Goal: Check status: Check status

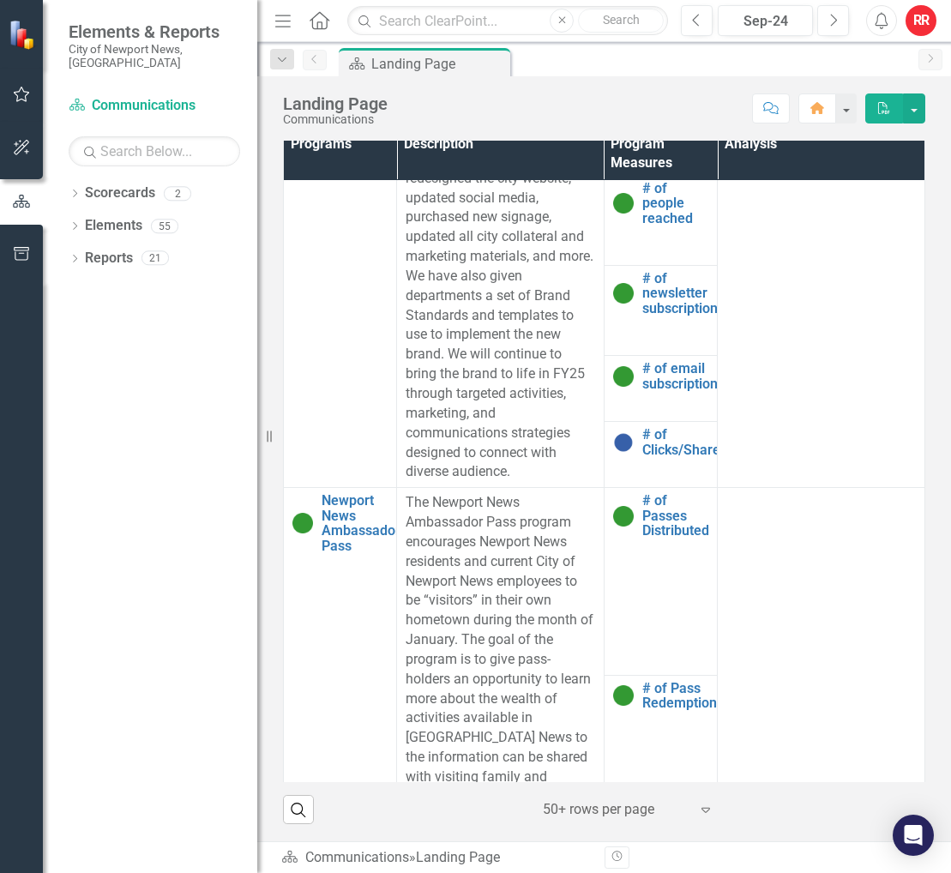
scroll to position [1820, 0]
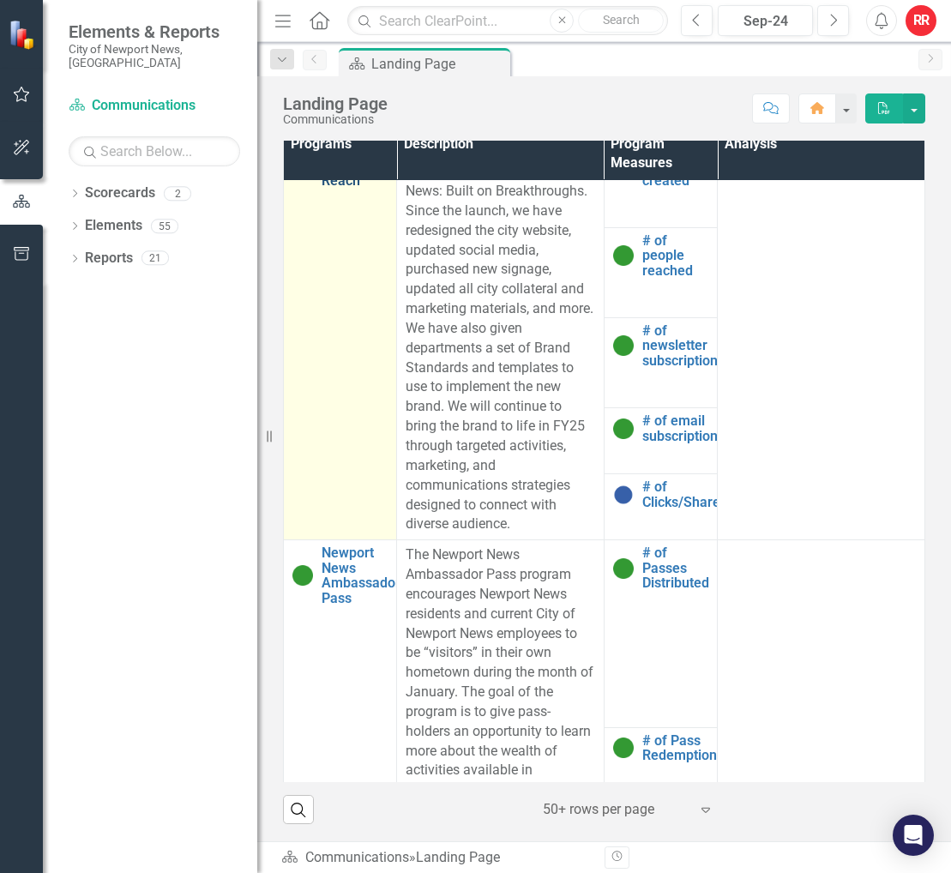
click at [356, 188] on link "Digital Marketing Reach" at bounding box center [355, 164] width 66 height 45
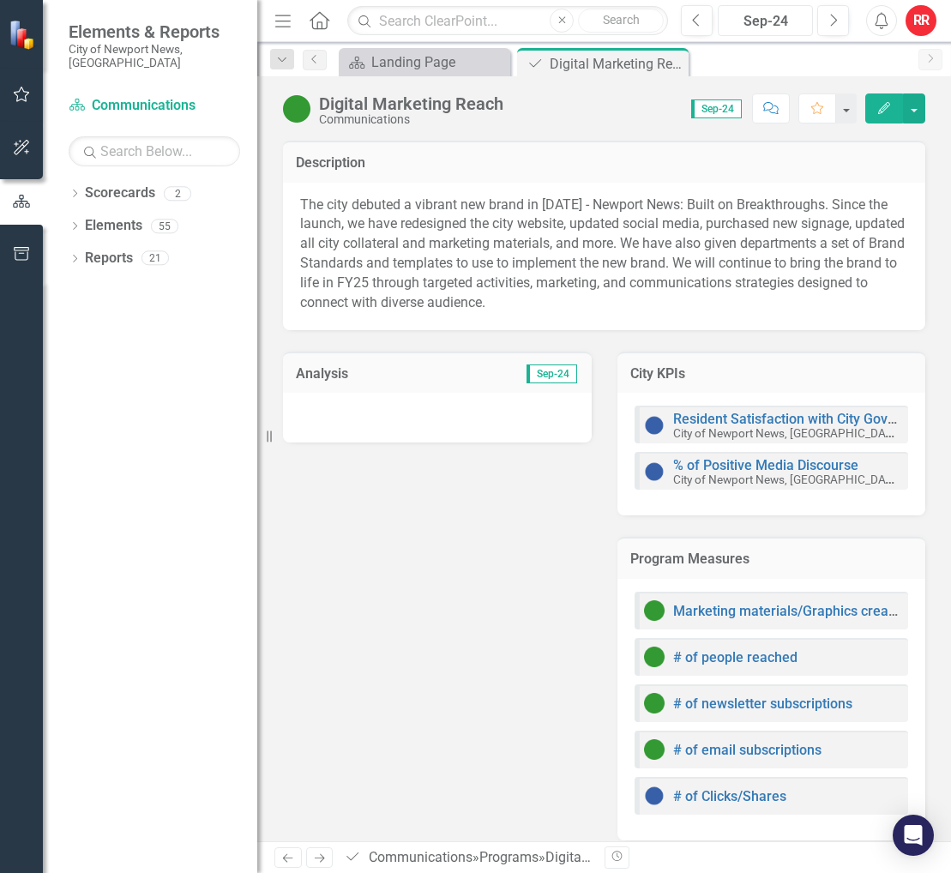
click at [753, 26] on div "Sep-24" at bounding box center [765, 21] width 83 height 21
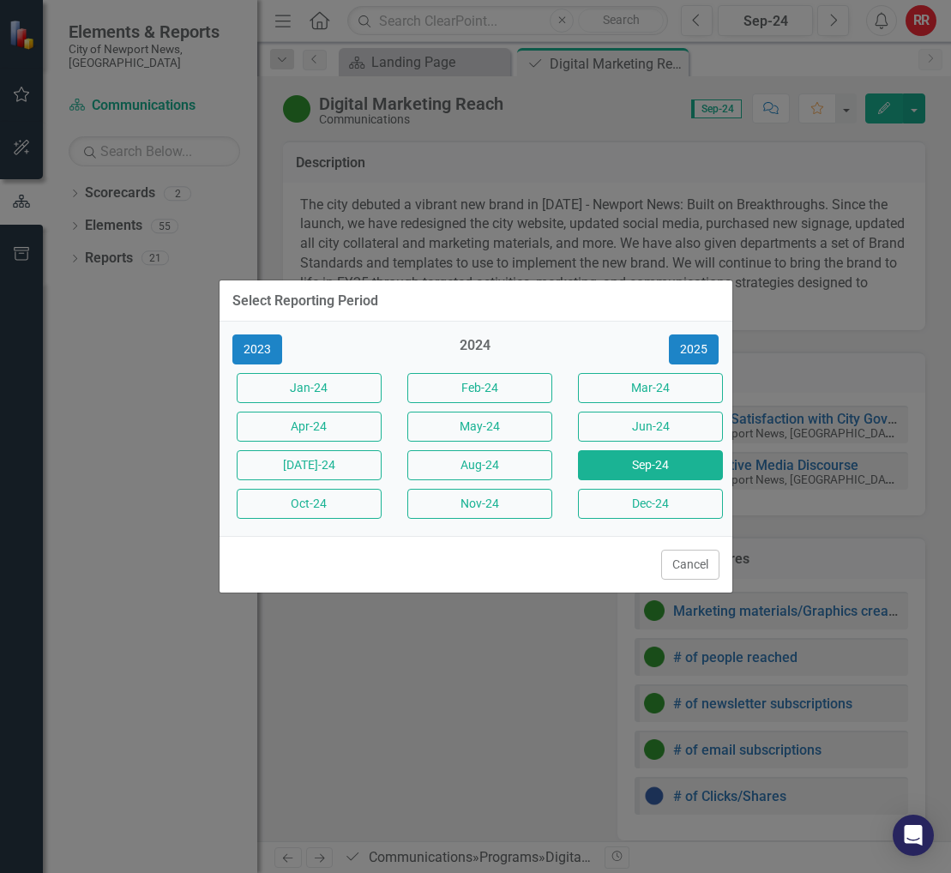
click at [698, 27] on div "Select Reporting Period 2023 2024 [DATE]-24 Feb-24 Mar-24 Apr-24 May-24 Jun-24 …" at bounding box center [476, 436] width 515 height 873
click at [709, 566] on button "Cancel" at bounding box center [690, 565] width 58 height 30
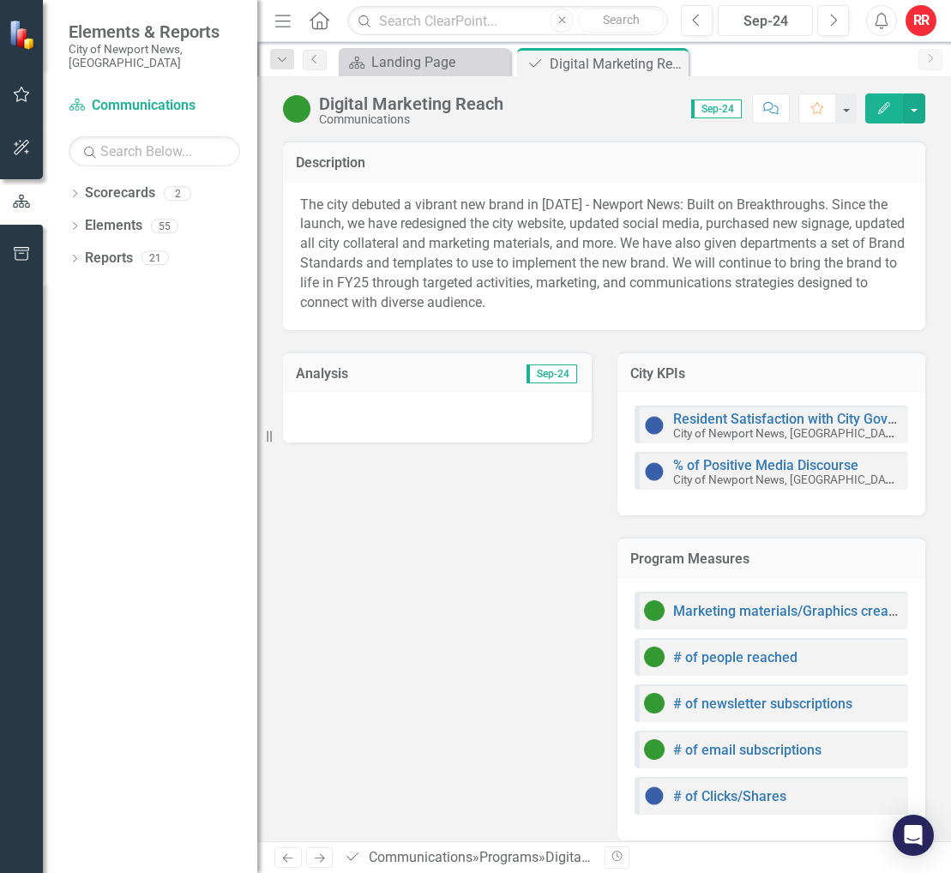
click at [789, 26] on div "Sep-24" at bounding box center [765, 21] width 83 height 21
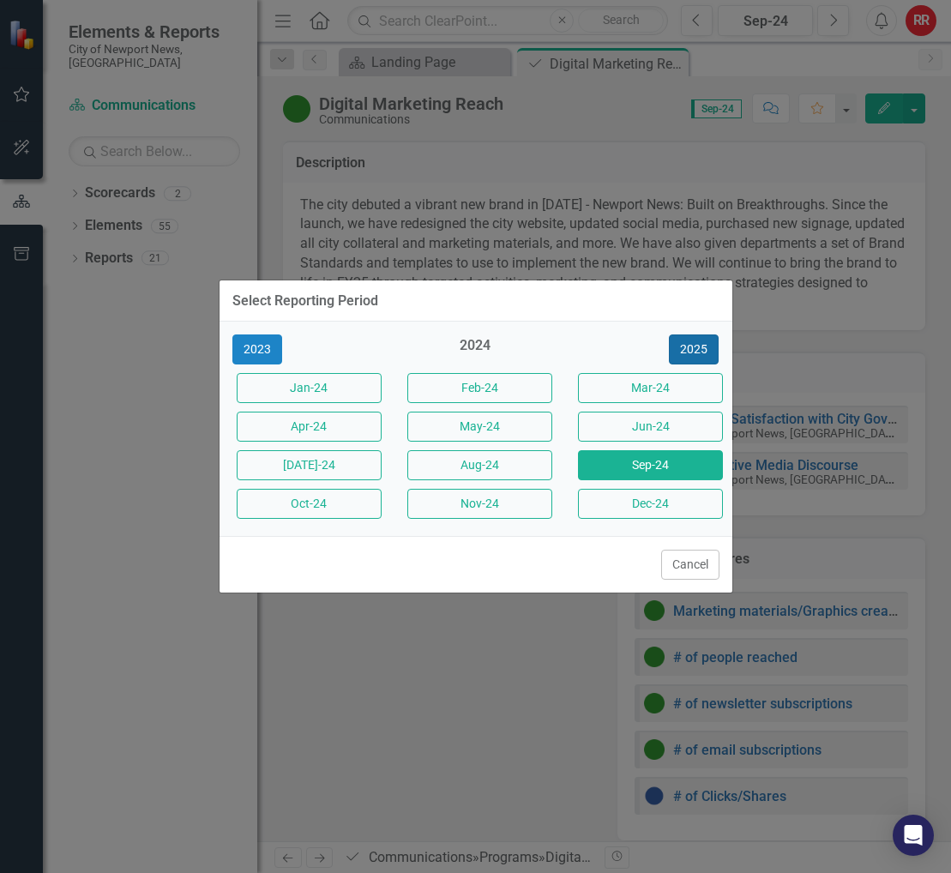
click at [677, 353] on button "2025" at bounding box center [694, 350] width 50 height 30
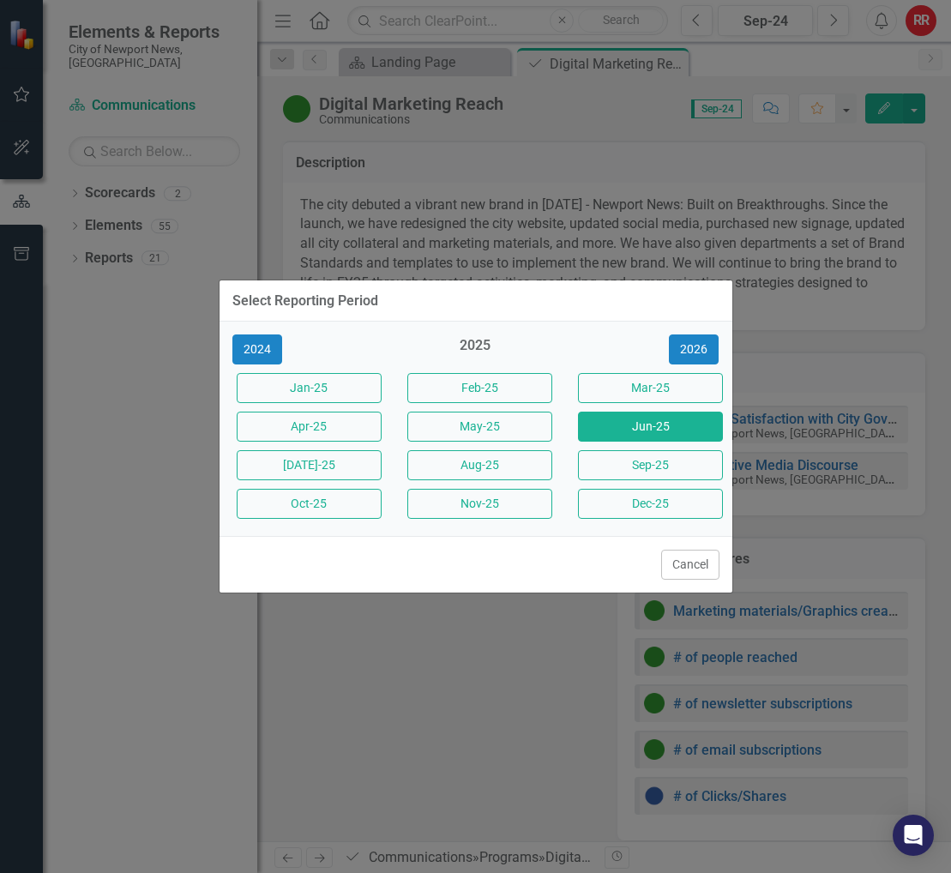
click at [659, 426] on button "Jun-25" at bounding box center [650, 427] width 145 height 30
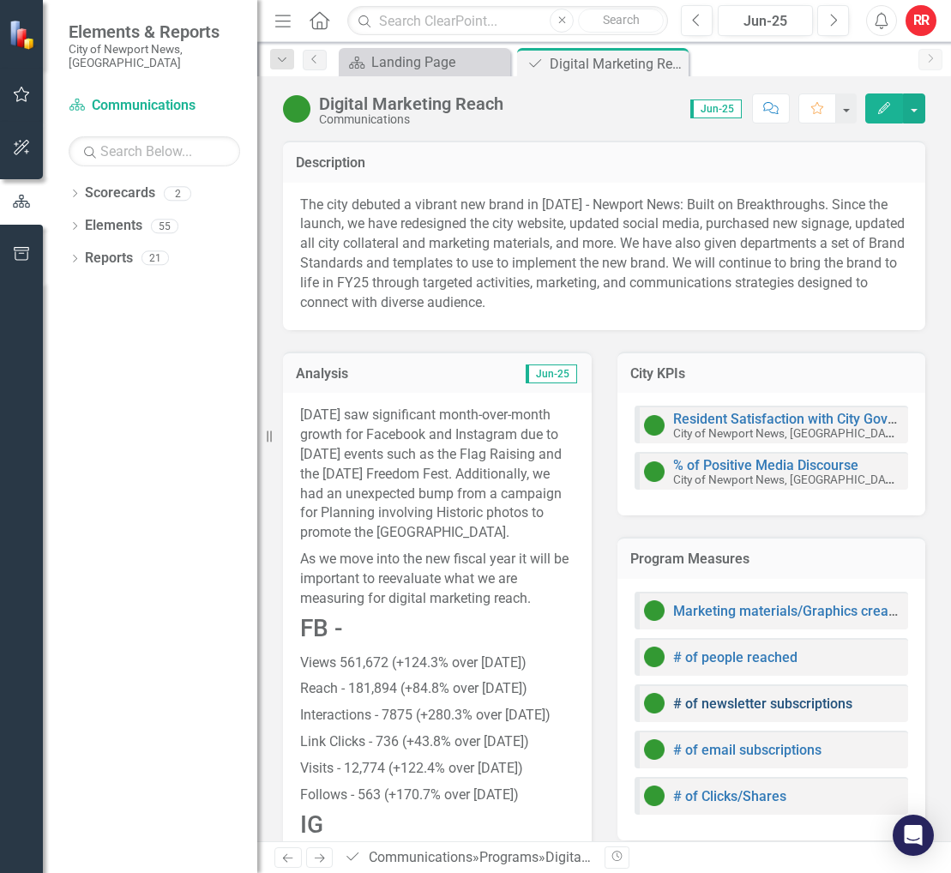
click at [800, 705] on link "# of newsletter subscriptions" at bounding box center [762, 704] width 179 height 16
